Goal: Information Seeking & Learning: Find specific page/section

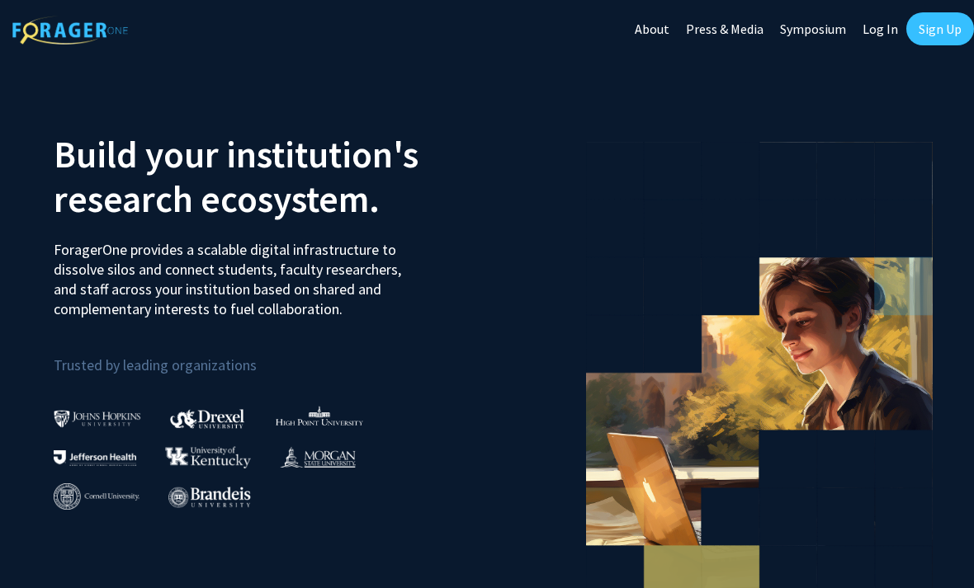
click at [872, 25] on link "Log In" at bounding box center [880, 29] width 52 height 58
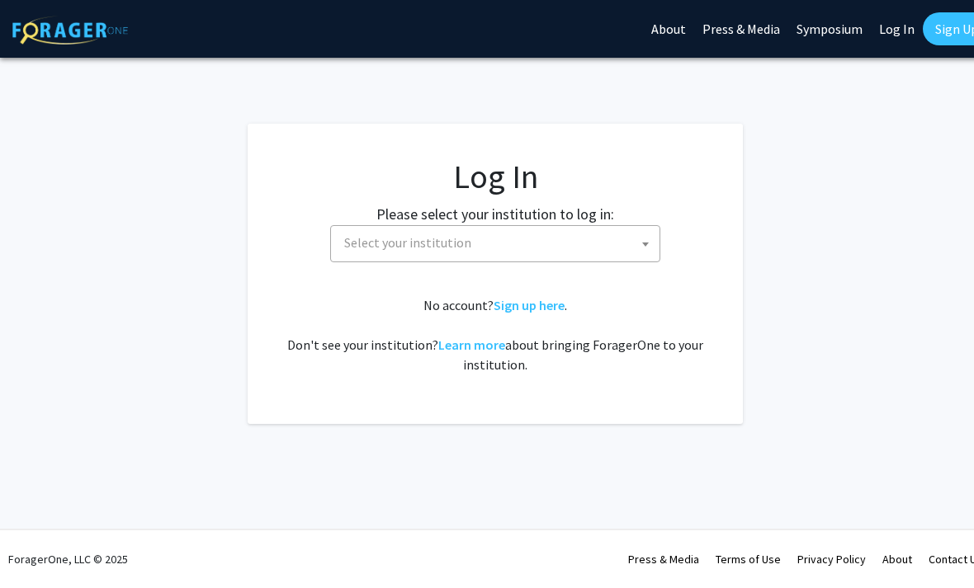
click at [574, 239] on span "Select your institution" at bounding box center [499, 243] width 322 height 34
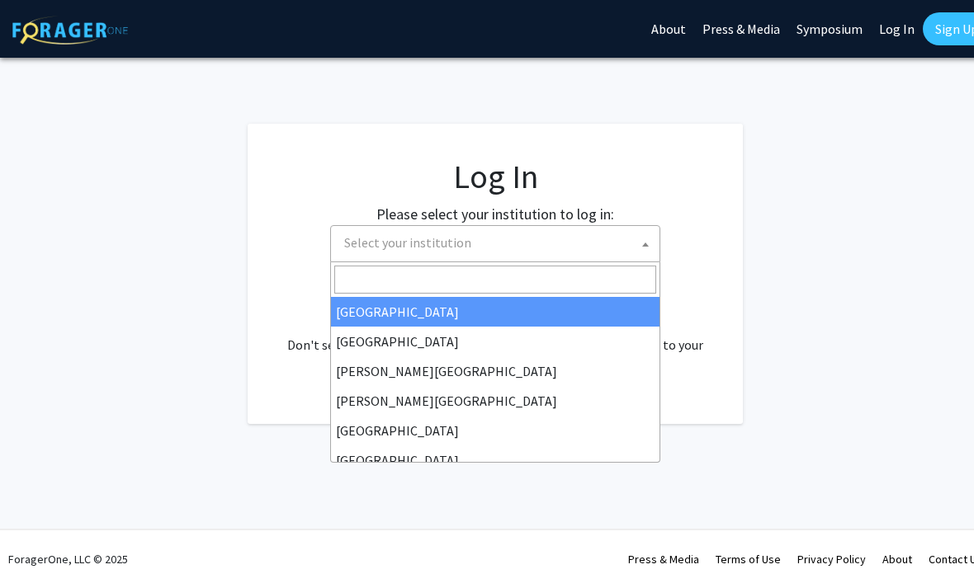
click at [555, 240] on span "Select your institution" at bounding box center [499, 243] width 322 height 34
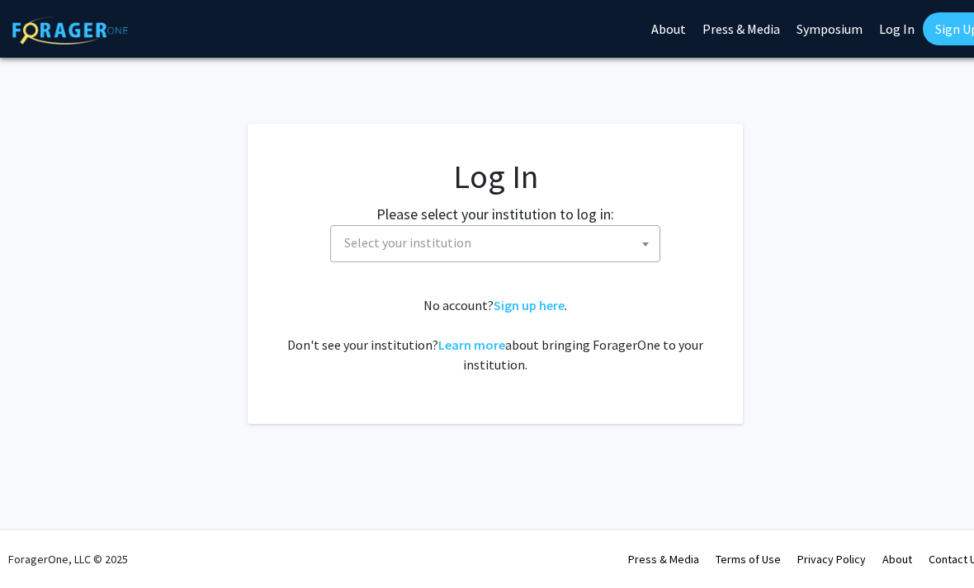
click at [538, 248] on span "Select your institution" at bounding box center [499, 243] width 322 height 34
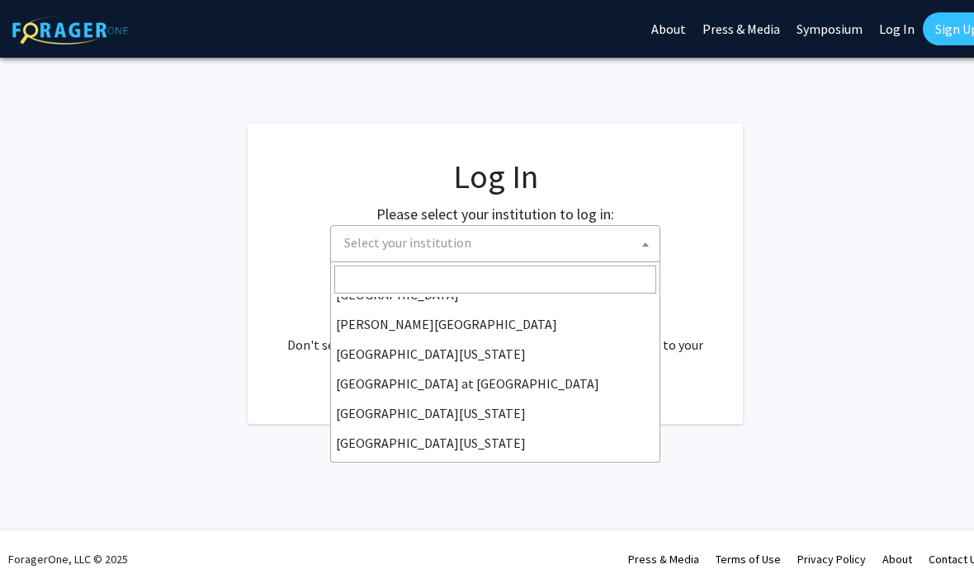
scroll to position [565, 0]
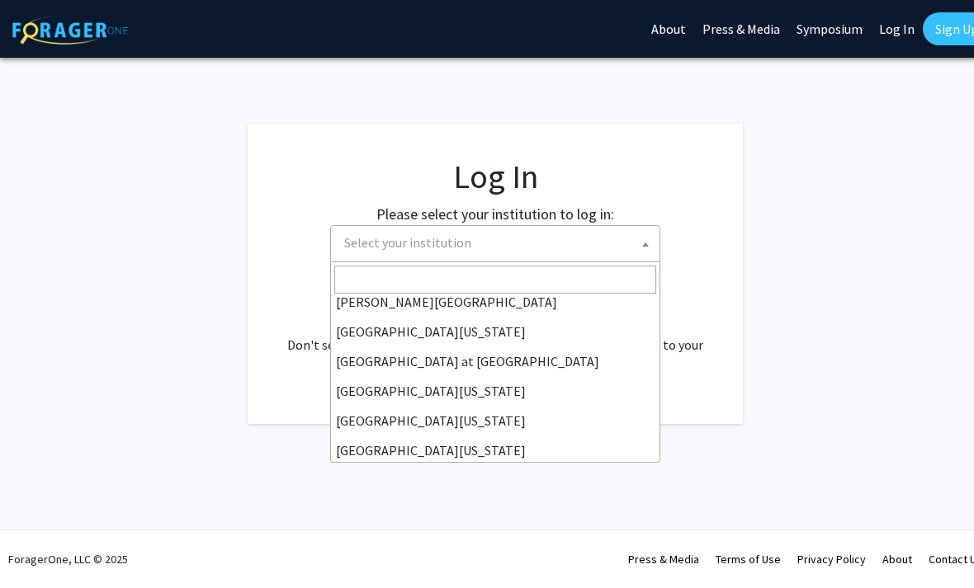
select select "13"
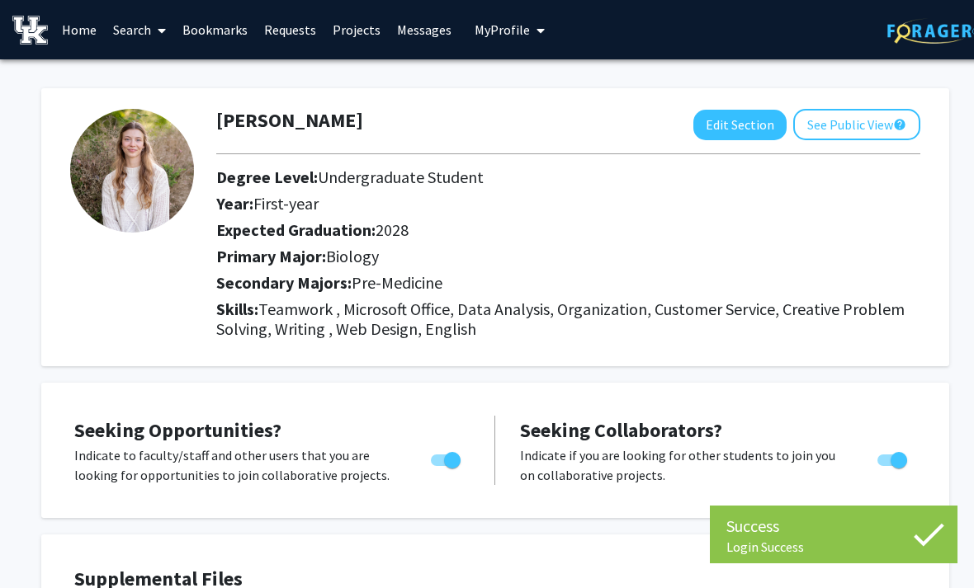
click at [721, 115] on button "Edit Section" at bounding box center [739, 125] width 93 height 31
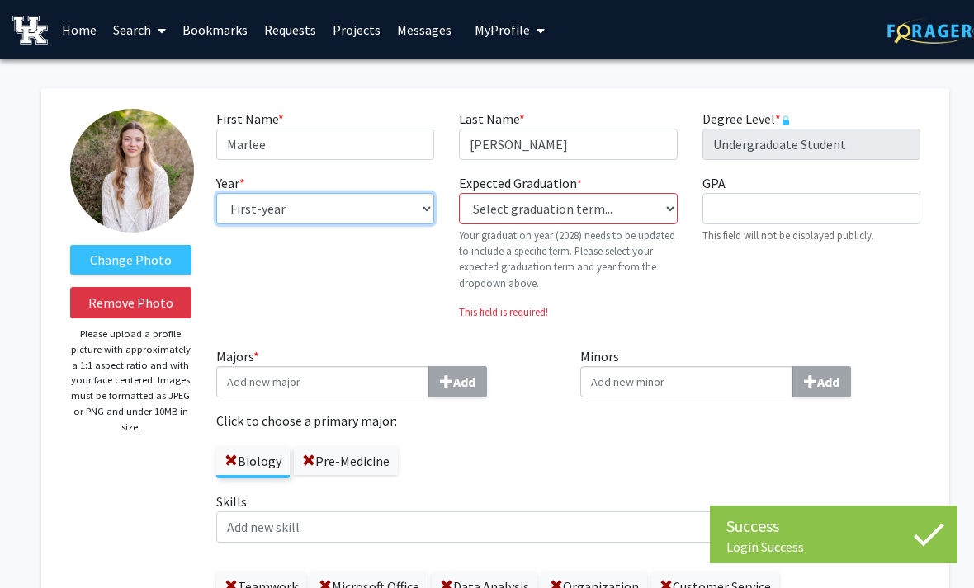
click at [404, 207] on select "--- First-year Sophomore Junior Senior Postbaccalaureate Certificate" at bounding box center [325, 208] width 218 height 31
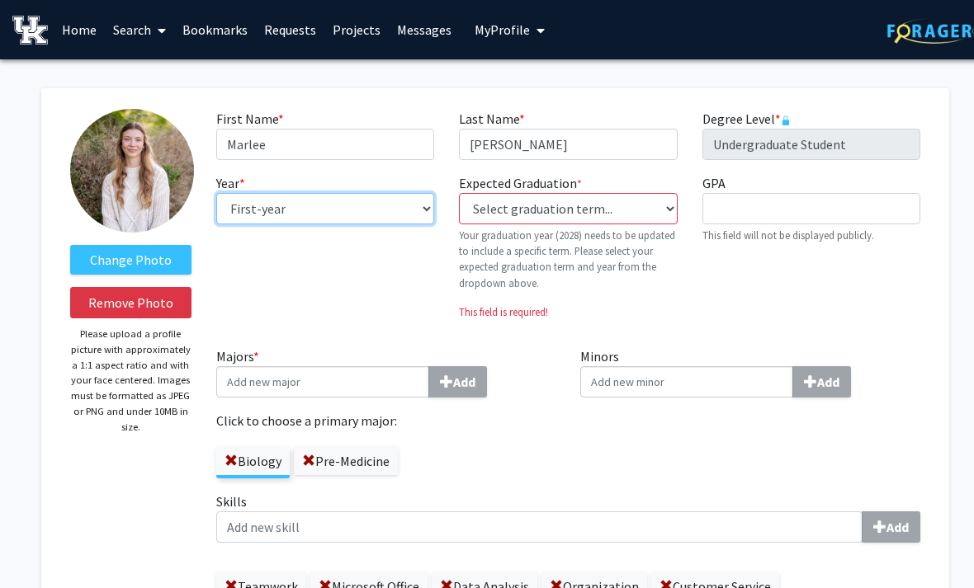
select select "sophomore"
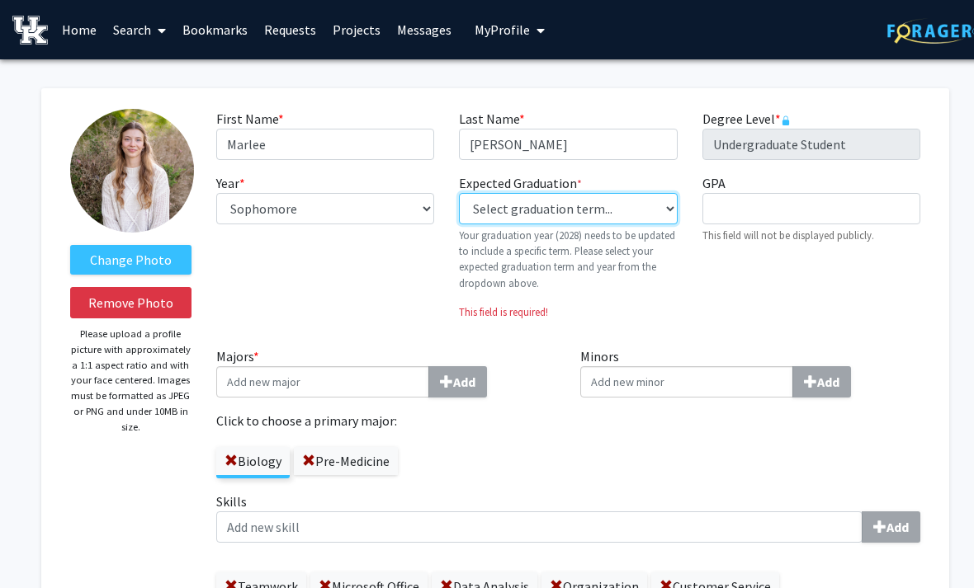
click at [618, 209] on select "Select graduation term... Previous: 2028 (Please select a specific term) Spring…" at bounding box center [568, 208] width 218 height 31
select select "42: spring_2028"
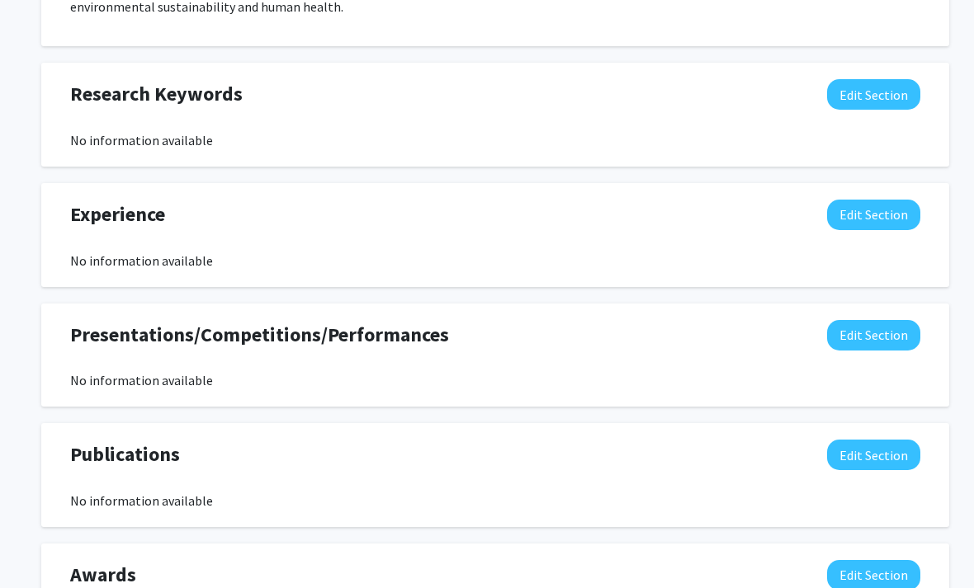
scroll to position [1420, 0]
click at [840, 210] on button "Edit Section" at bounding box center [873, 216] width 93 height 31
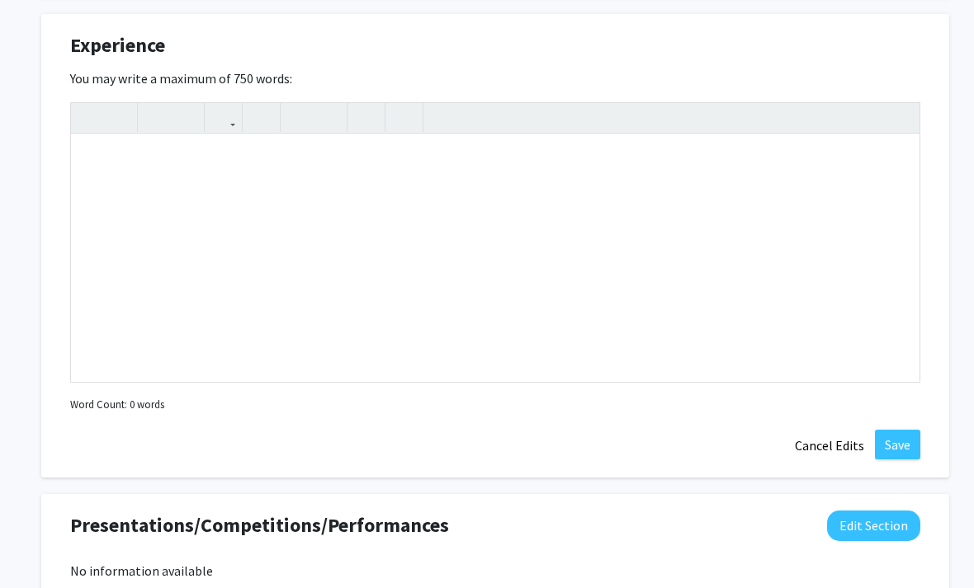
click at [817, 446] on button "Cancel Edits" at bounding box center [829, 446] width 91 height 31
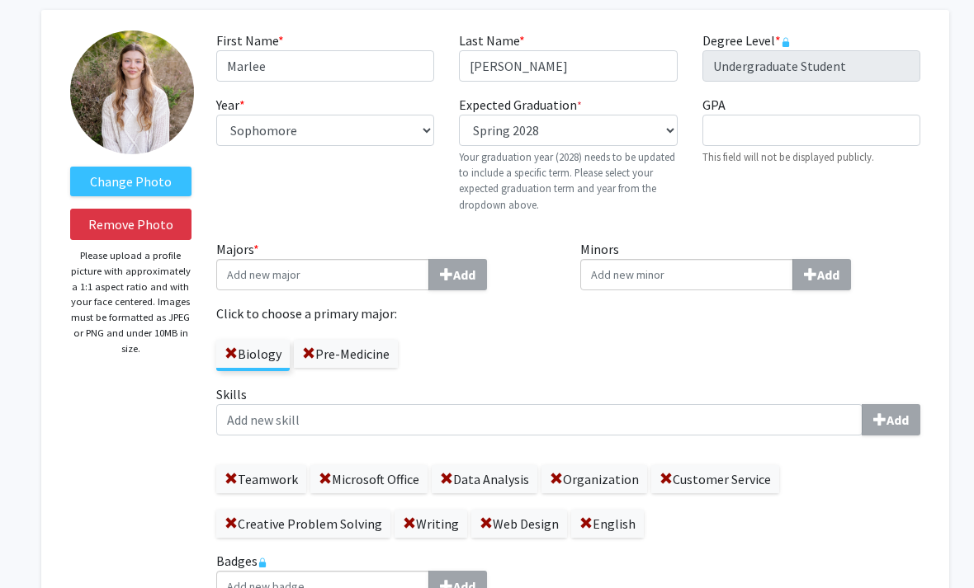
scroll to position [0, 0]
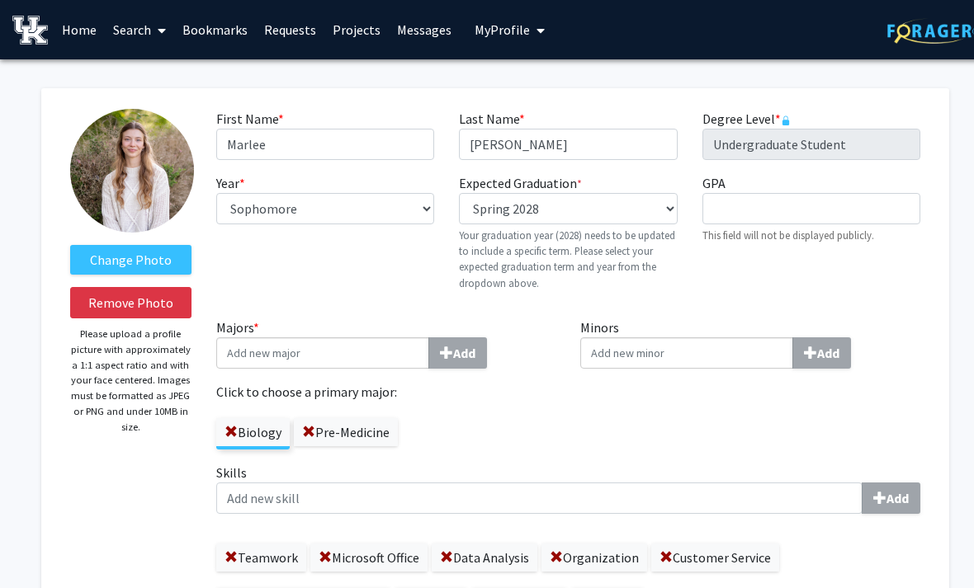
click at [138, 35] on link "Search" at bounding box center [139, 30] width 69 height 58
click at [139, 75] on span "Faculty/Staff" at bounding box center [165, 75] width 121 height 33
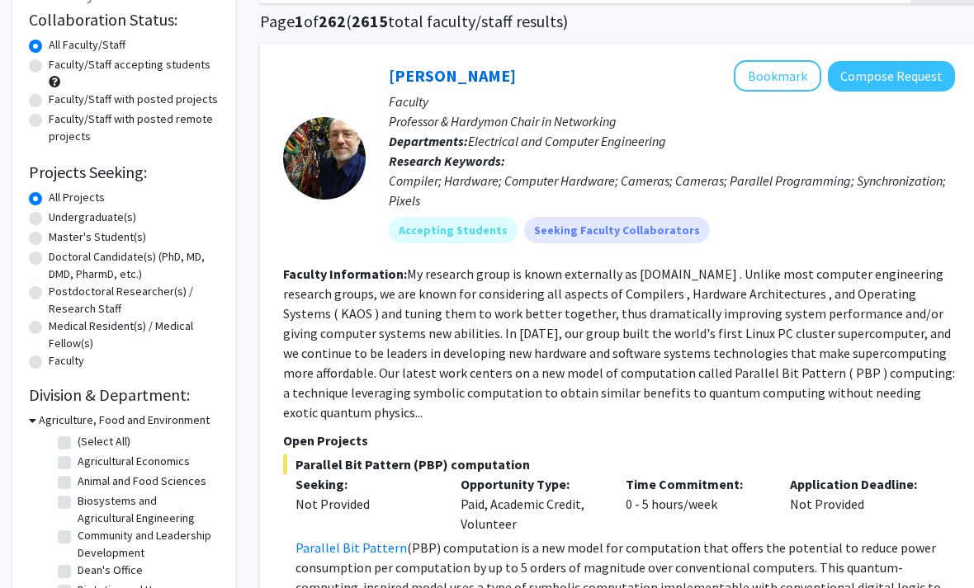
scroll to position [144, 0]
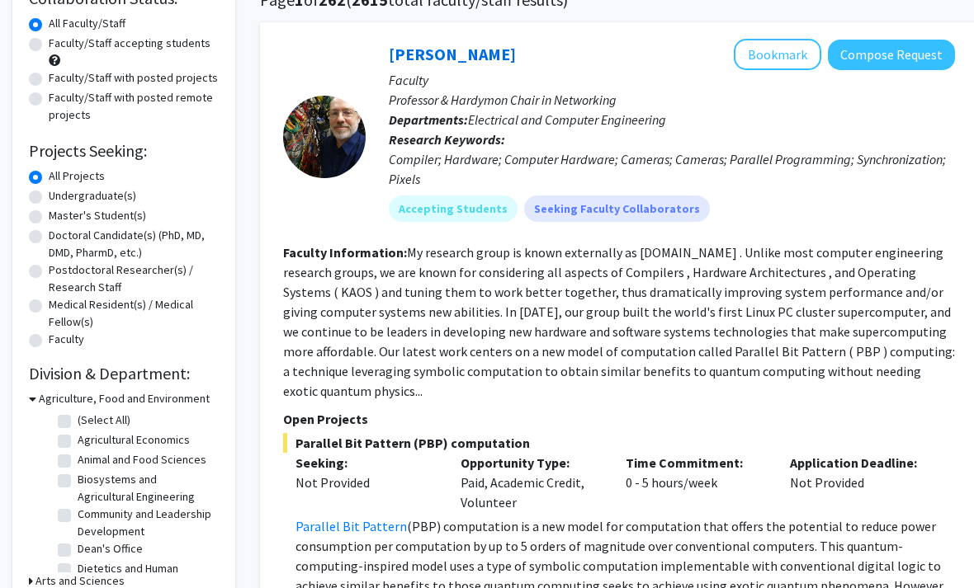
click at [42, 399] on h3 "Agriculture, Food and Environment" at bounding box center [124, 398] width 171 height 17
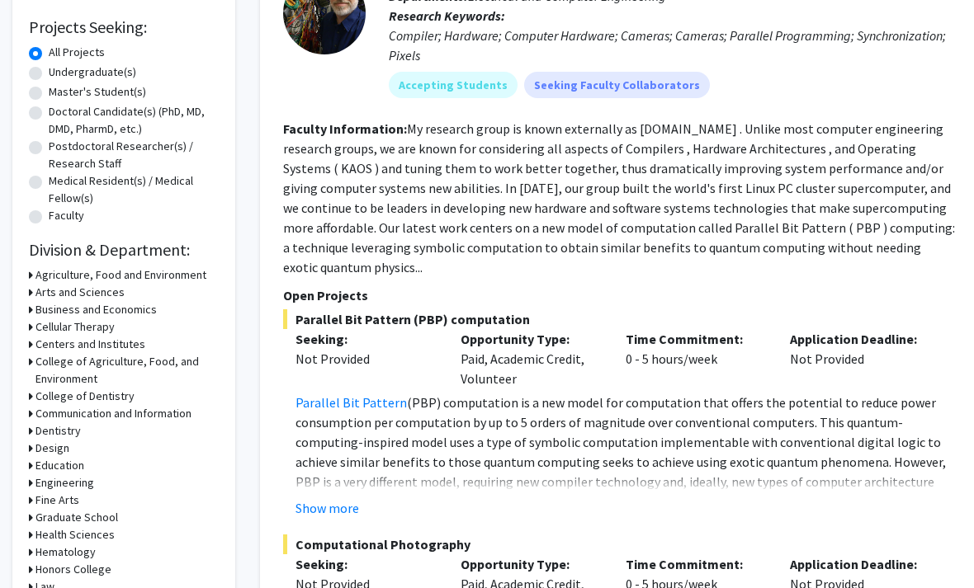
scroll to position [270, 0]
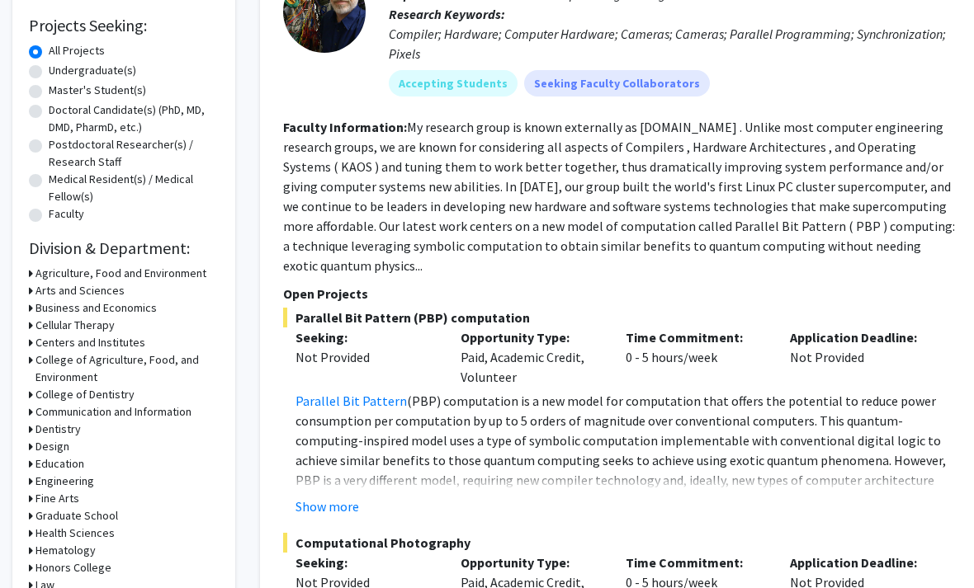
click at [31, 282] on icon at bounding box center [31, 290] width 4 height 17
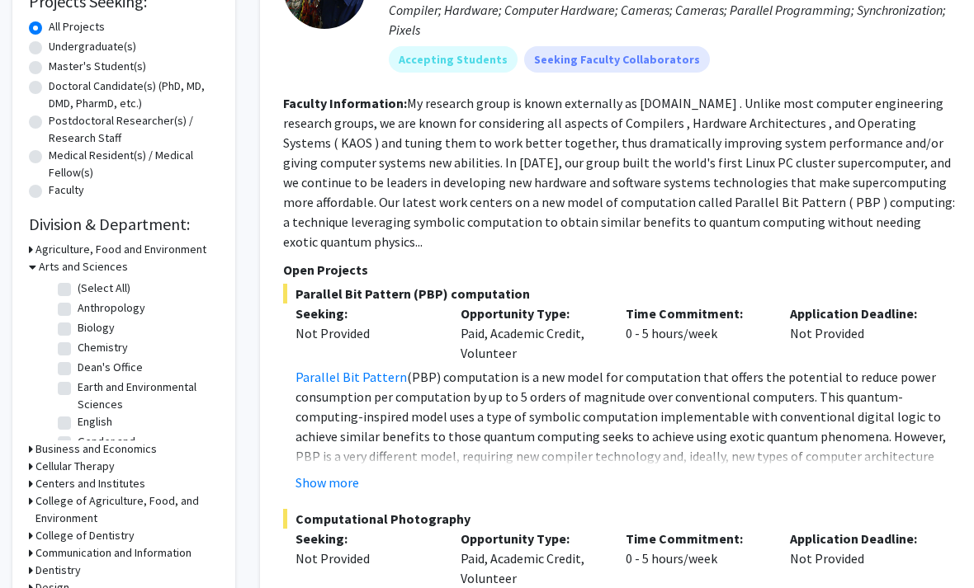
scroll to position [294, 0]
click at [78, 324] on label "Biology" at bounding box center [96, 327] width 37 height 17
click at [78, 324] on input "Biology" at bounding box center [83, 324] width 11 height 11
checkbox input "true"
